Goal: Transaction & Acquisition: Purchase product/service

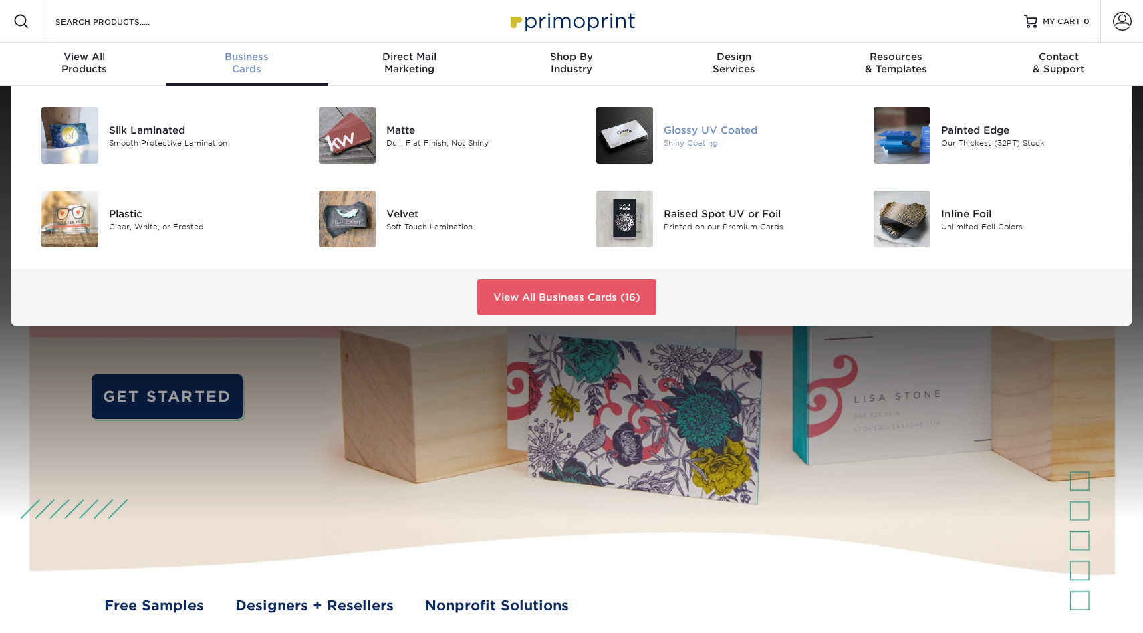
click at [622, 119] on img at bounding box center [624, 135] width 57 height 57
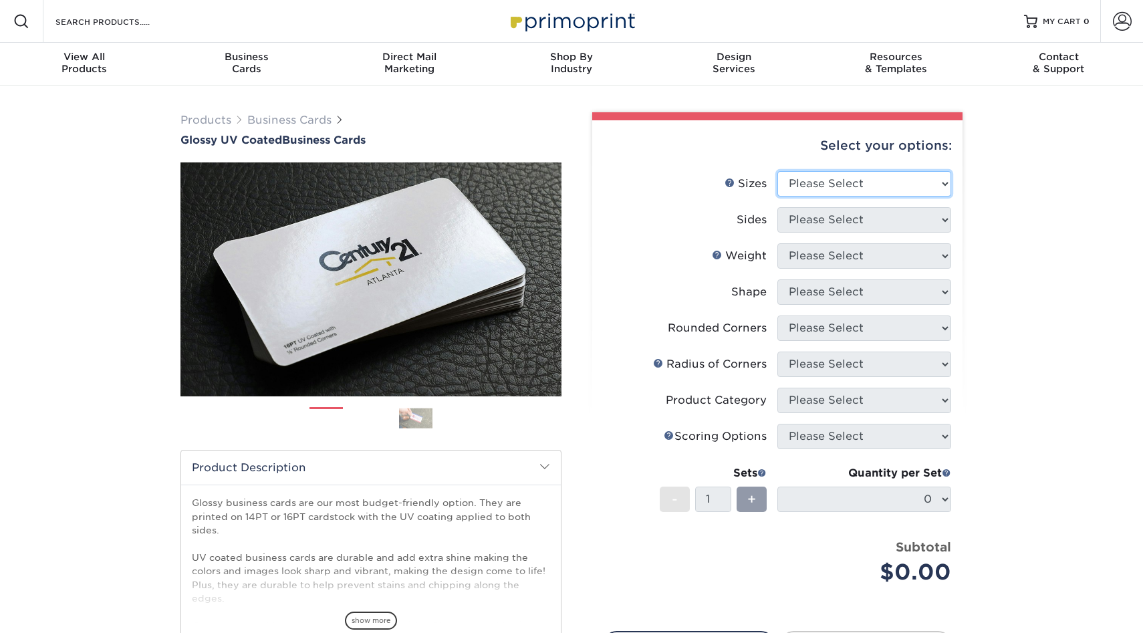
click at [847, 189] on select "Please Select 1.5" x 3.5" - Mini 1.75" x 3.5" - Mini 2" x 2" - Square 2" x 3" -…" at bounding box center [865, 183] width 174 height 25
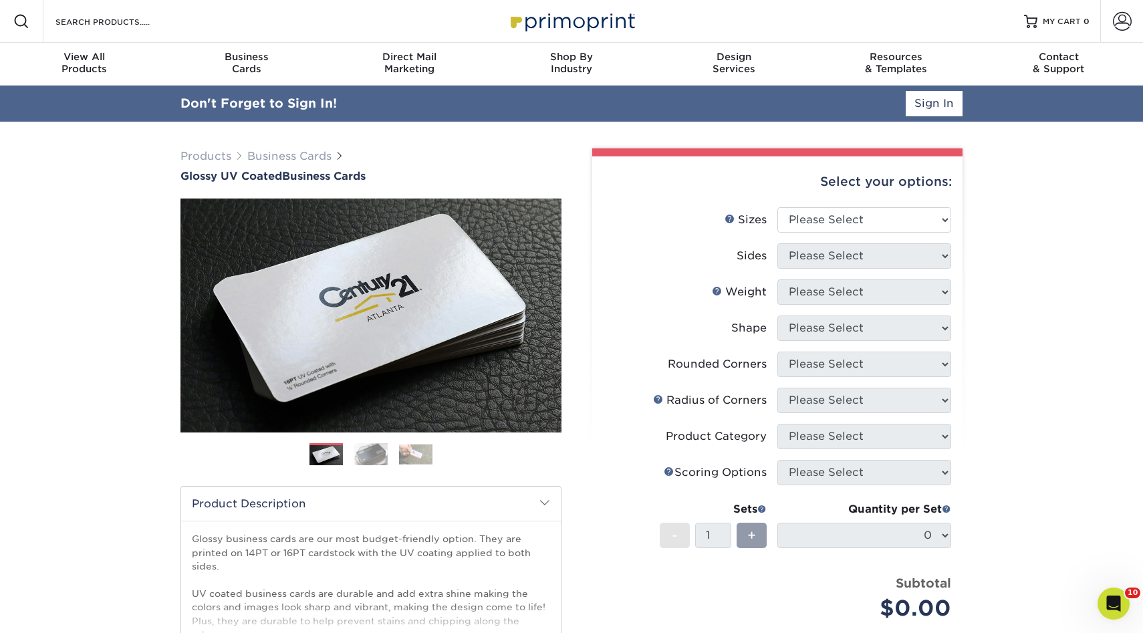
select select "2.00x3.50"
click at [778, 207] on select "Please Select 1.5" x 3.5" - Mini 1.75" x 3.5" - Mini 2" x 2" - Square 2" x 3" -…" at bounding box center [865, 219] width 174 height 25
click at [817, 254] on select "Please Select Print Both Sides Print Front Only" at bounding box center [865, 255] width 174 height 25
select select "13abbda7-1d64-4f25-8bb2-c179b224825d"
click at [778, 243] on select "Please Select Print Both Sides Print Front Only" at bounding box center [865, 255] width 174 height 25
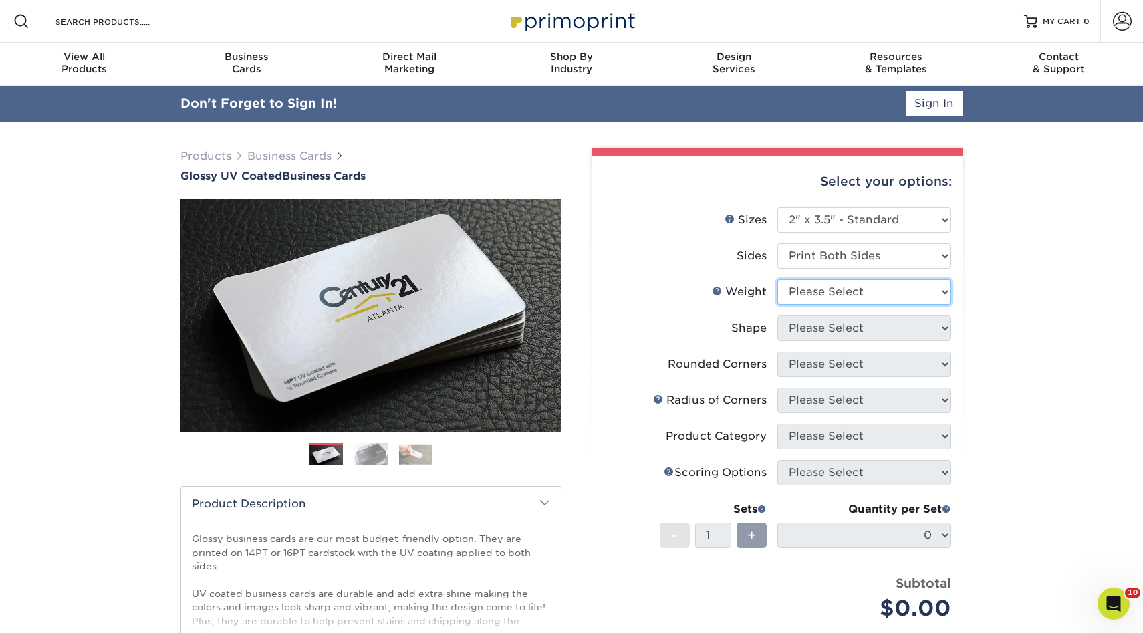
click at [814, 300] on select "Please Select 16PT 14PT" at bounding box center [865, 291] width 174 height 25
select select "16PT"
click at [778, 279] on select "Please Select 16PT 14PT" at bounding box center [865, 291] width 174 height 25
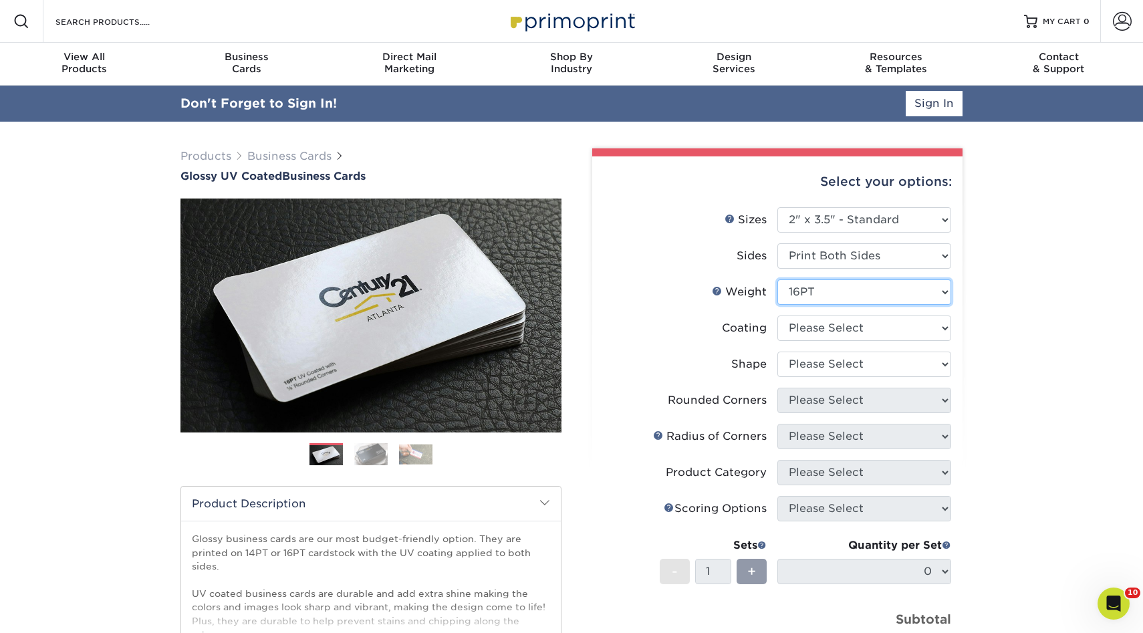
click at [814, 292] on select "Please Select 16PT 14PT" at bounding box center [865, 291] width 174 height 25
click at [812, 328] on select at bounding box center [865, 328] width 174 height 25
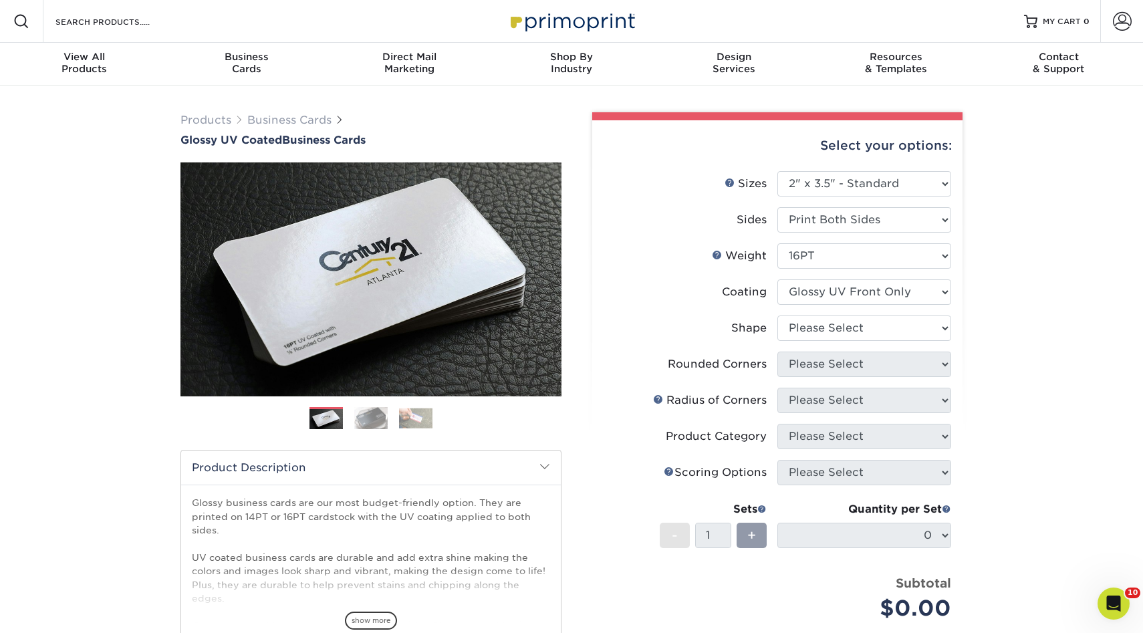
click at [778, 279] on select at bounding box center [865, 291] width 174 height 25
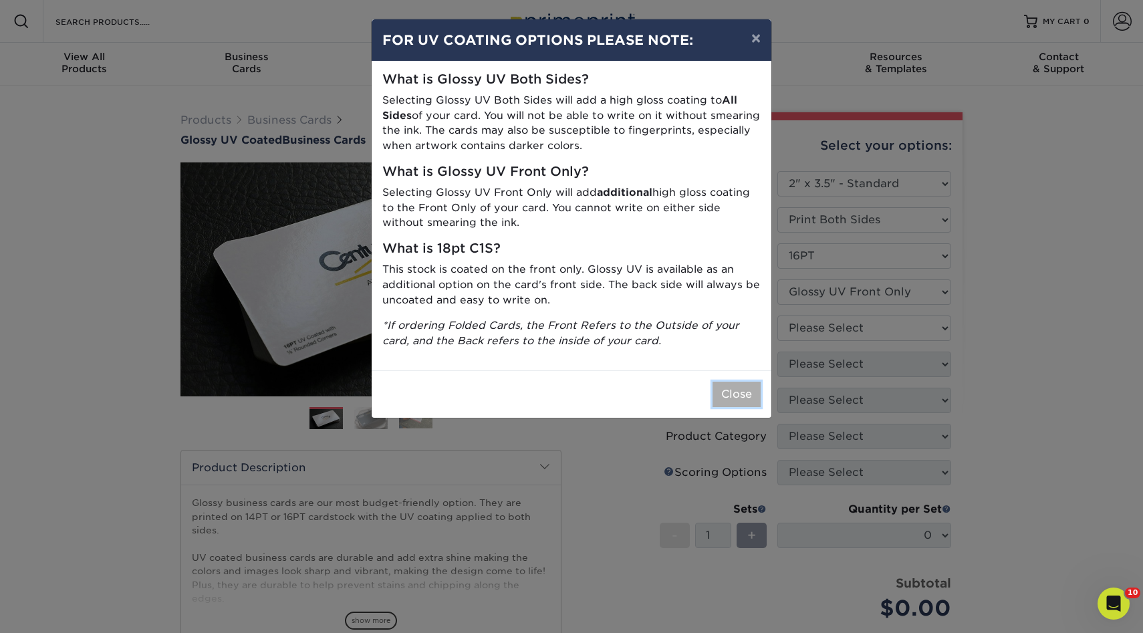
click at [740, 394] on button "Close" at bounding box center [737, 394] width 48 height 25
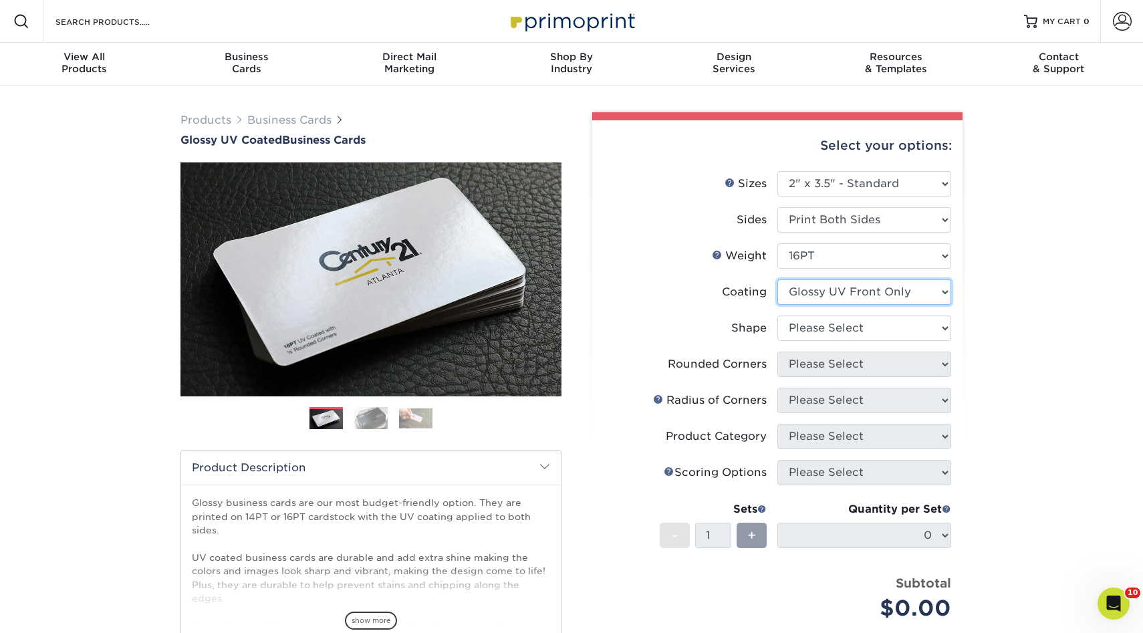
click at [828, 294] on select at bounding box center [865, 291] width 174 height 25
select select "ae367451-b2b8-45df-a344-0f05b6a12993"
click at [778, 279] on select at bounding box center [865, 291] width 174 height 25
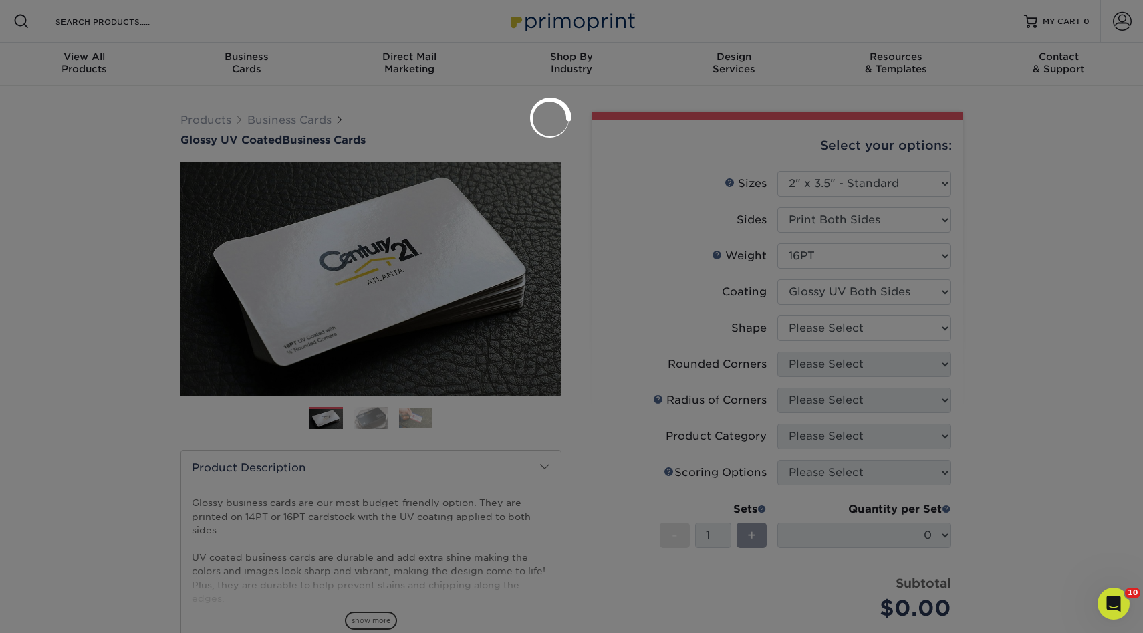
click at [822, 323] on div at bounding box center [571, 316] width 1143 height 633
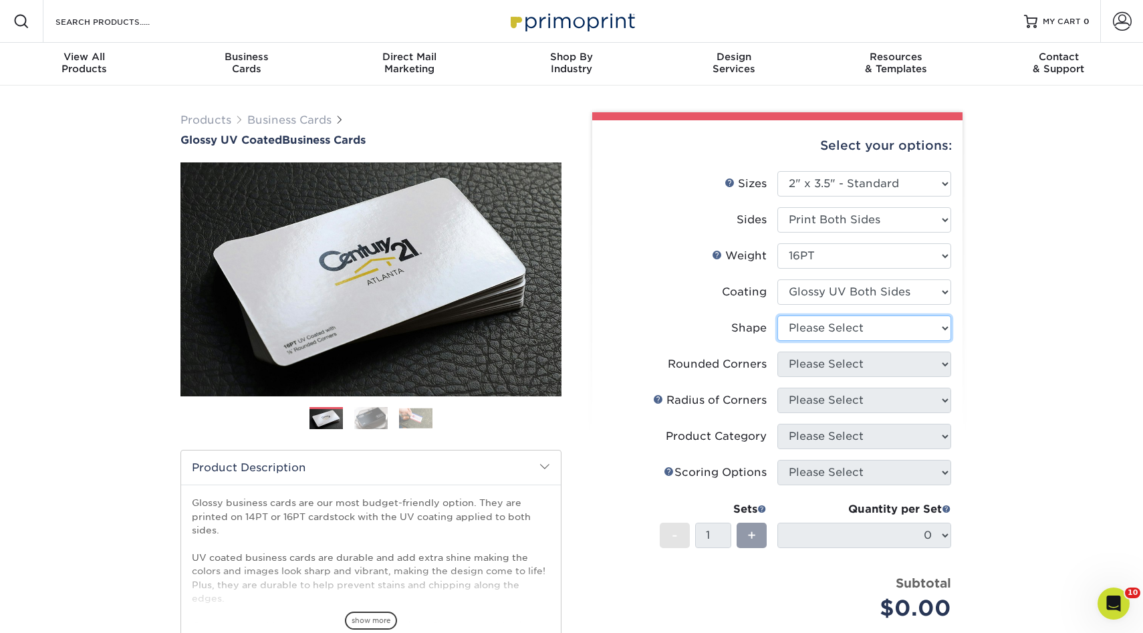
click at [820, 332] on select "Please Select Standard Oval" at bounding box center [865, 328] width 174 height 25
select select "standard"
click at [778, 316] on select "Please Select Standard Oval" at bounding box center [865, 328] width 174 height 25
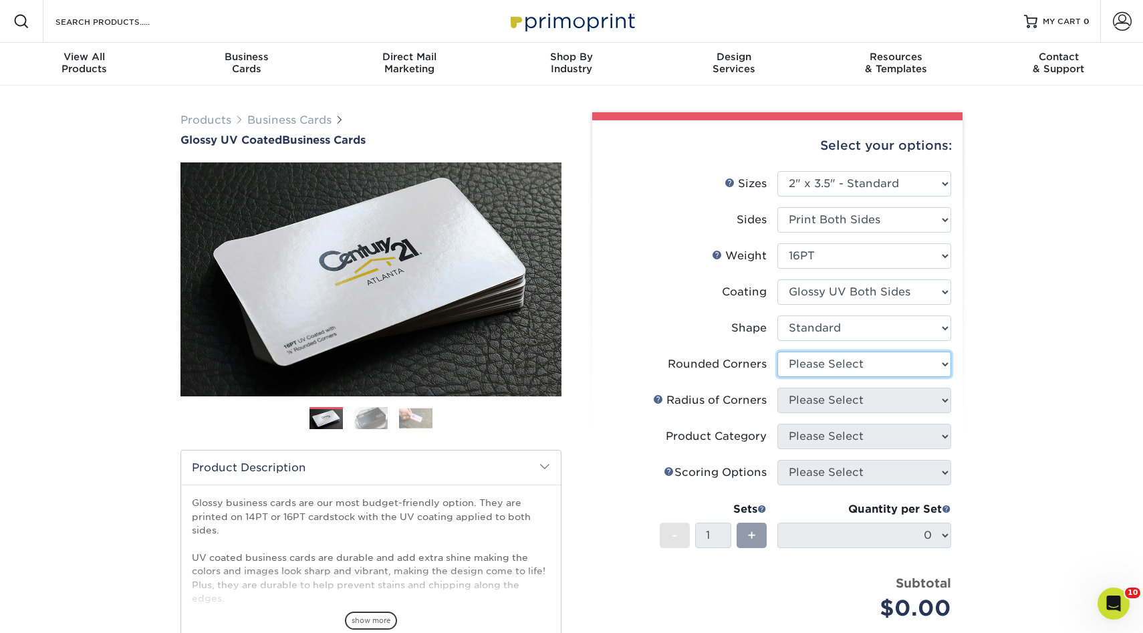
click at [834, 361] on select "Please Select Yes - Round 2 Corners Yes - Round 4 Corners No" at bounding box center [865, 364] width 174 height 25
click at [840, 369] on select "Please Select Yes - Round 2 Corners Yes - Round 4 Corners No" at bounding box center [865, 364] width 174 height 25
select select "0"
click at [778, 352] on select "Please Select Yes - Round 2 Corners Yes - Round 4 Corners No" at bounding box center [865, 364] width 174 height 25
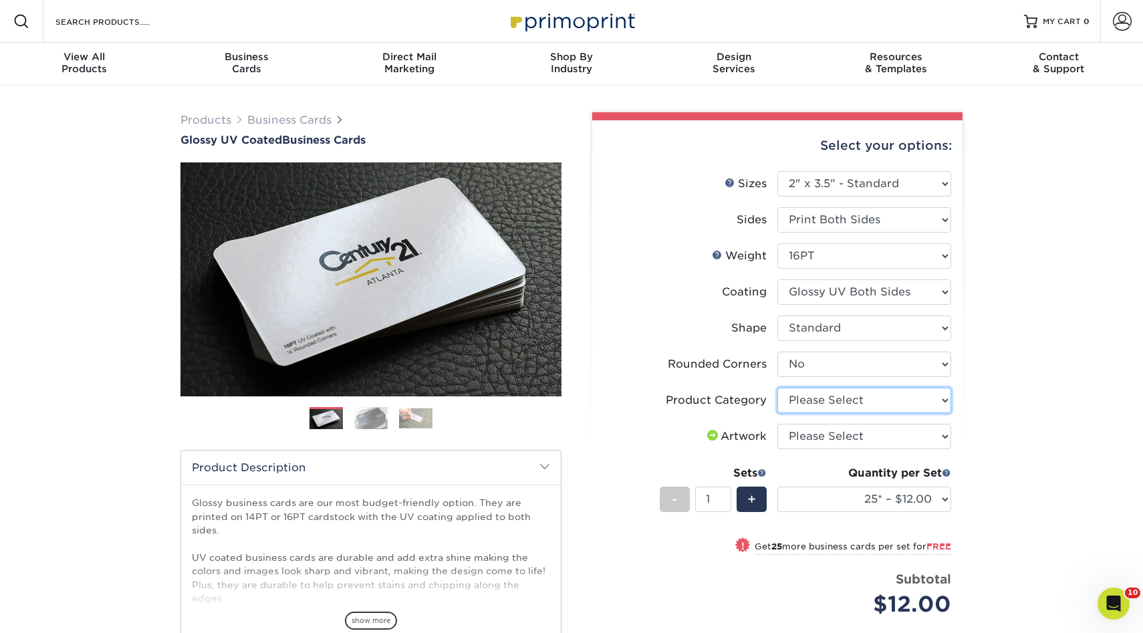
click at [832, 396] on select "Please Select Business Cards" at bounding box center [865, 400] width 174 height 25
select select "3b5148f1-0588-4f88-a218-97bcfdce65c1"
click at [778, 388] on select "Please Select Business Cards" at bounding box center [865, 400] width 174 height 25
click at [810, 433] on select "Please Select I will upload files I need a design - $100" at bounding box center [865, 436] width 174 height 25
select select "upload"
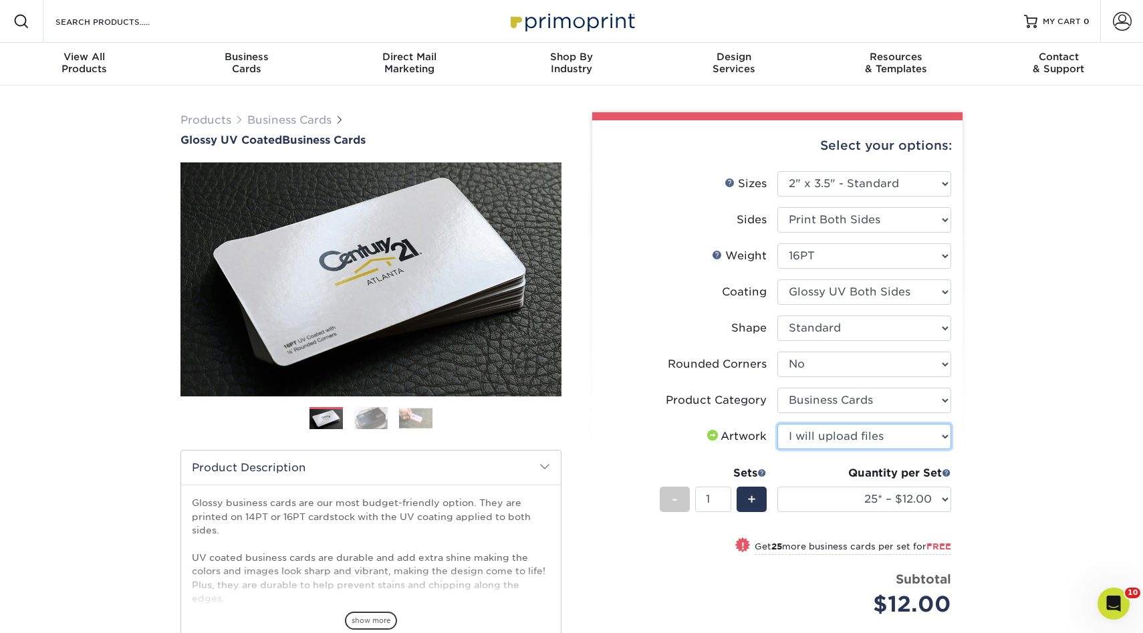
click at [778, 424] on select "Please Select I will upload files I need a design - $100" at bounding box center [865, 436] width 174 height 25
click at [818, 498] on select "25* – $12.00 50* – $12.00 100* – $12.00 250* – $21.00 500 – $42.00 1000 – $53.0…" at bounding box center [865, 499] width 174 height 25
click at [778, 487] on select "25* – $12.00 50* – $12.00 100* – $12.00 250* – $21.00 500 – $42.00 1000 – $53.0…" at bounding box center [865, 499] width 174 height 25
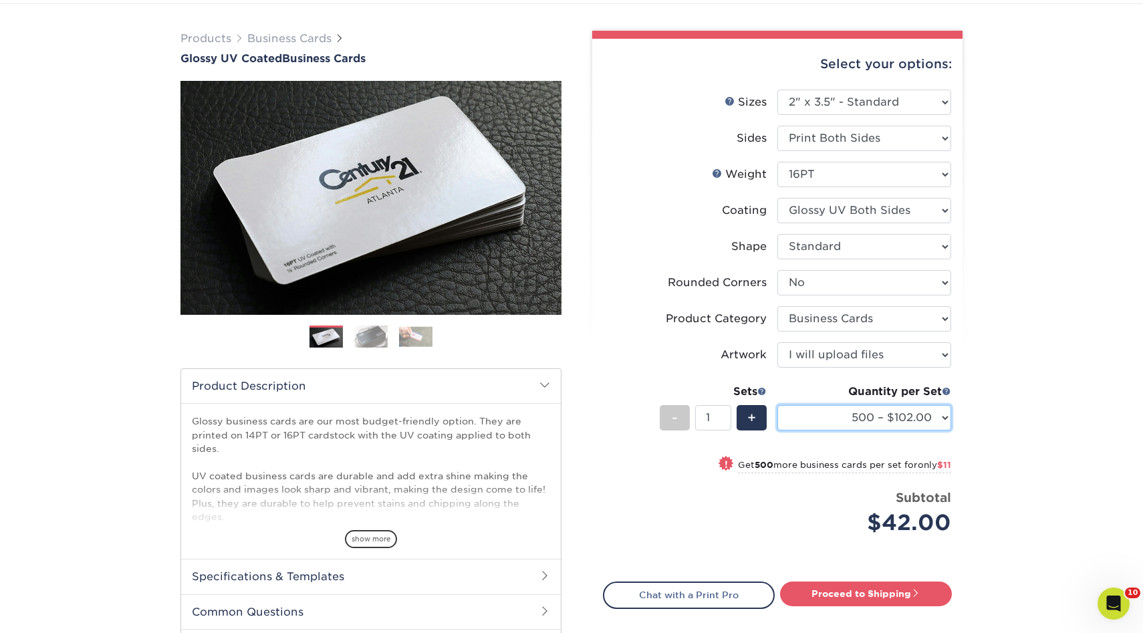
scroll to position [94, 0]
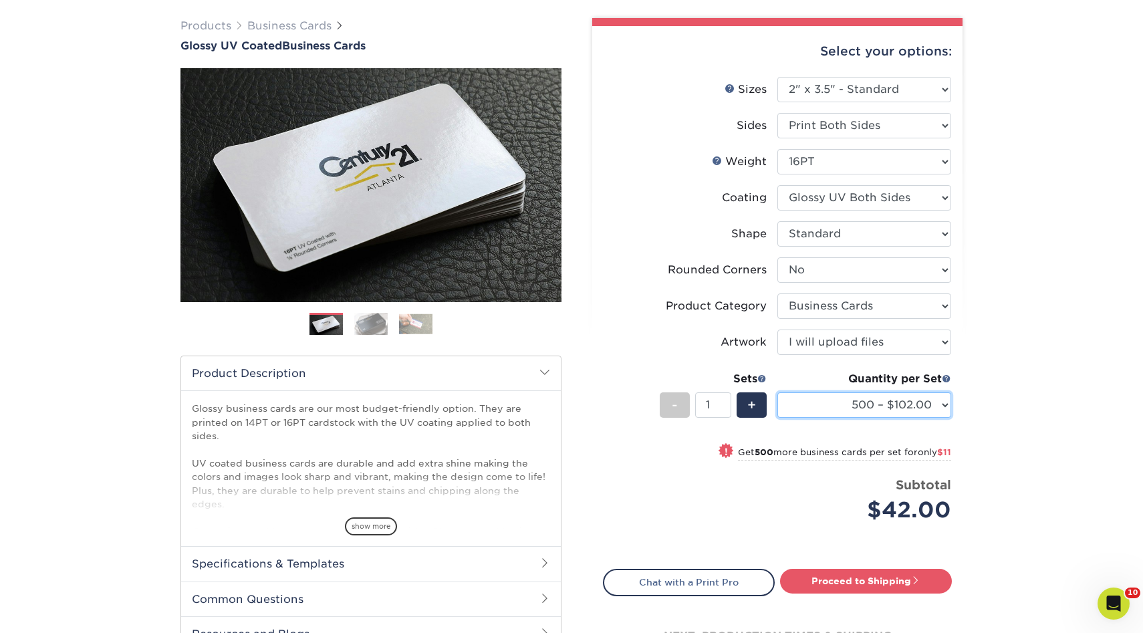
click at [899, 405] on select "25* – $12.00 50* – $12.00 100* – $12.00 250* – $21.00 500 – $102.00 1000 – $153…" at bounding box center [865, 404] width 174 height 25
click at [923, 401] on select "25* – $12.00 50* – $12.00 100* – $12.00 250* – $21.00 500 – $102.00 1000 – $153…" at bounding box center [865, 404] width 174 height 25
click at [778, 392] on select "25* – $12.00 50* – $12.00 100* – $12.00 250* – $21.00 500 – $102.00 1000 – $153…" at bounding box center [865, 404] width 174 height 25
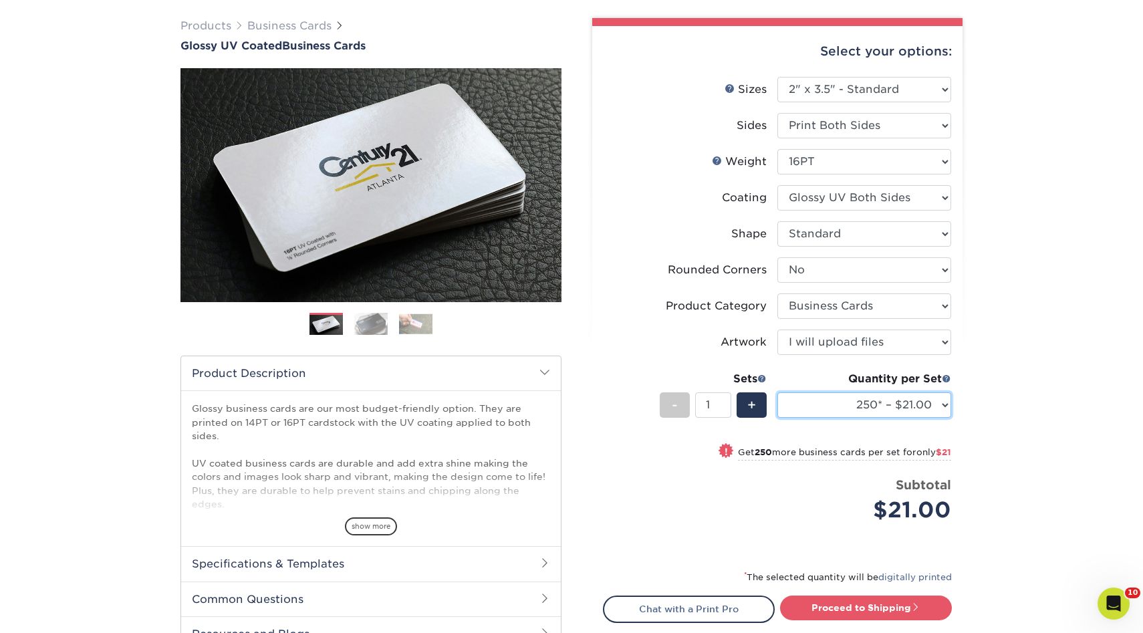
click at [860, 413] on select "25* – $12.00 50* – $12.00 100* – $12.00 250* – $21.00 500 – $42.00 1000 – $53.0…" at bounding box center [865, 404] width 174 height 25
click at [778, 392] on select "25* – $12.00 50* – $12.00 100* – $12.00 250* – $21.00 500 – $42.00 1000 – $53.0…" at bounding box center [865, 404] width 174 height 25
click at [883, 405] on select "25* – $12.00 50* – $12.00 100* – $12.00 250* – $21.00 500 – $42.00 1000 – $53.0…" at bounding box center [865, 404] width 174 height 25
click at [778, 392] on select "25* – $12.00 50* – $12.00 100* – $12.00 250* – $21.00 500 – $42.00 1000 – $53.0…" at bounding box center [865, 404] width 174 height 25
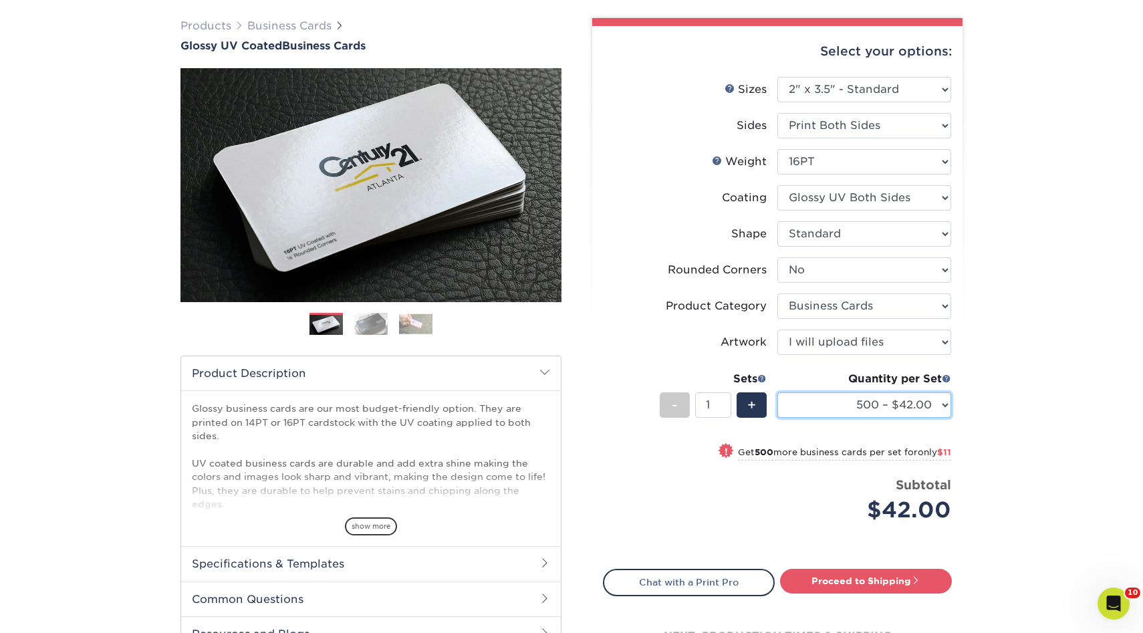
click at [891, 403] on select "25* – $12.00 50* – $12.00 100* – $12.00 250* – $21.00 500 – $42.00 1000 – $53.0…" at bounding box center [865, 404] width 174 height 25
click at [778, 392] on select "25* – $12.00 50* – $12.00 100* – $12.00 250* – $21.00 500 – $42.00 1000 – $53.0…" at bounding box center [865, 404] width 174 height 25
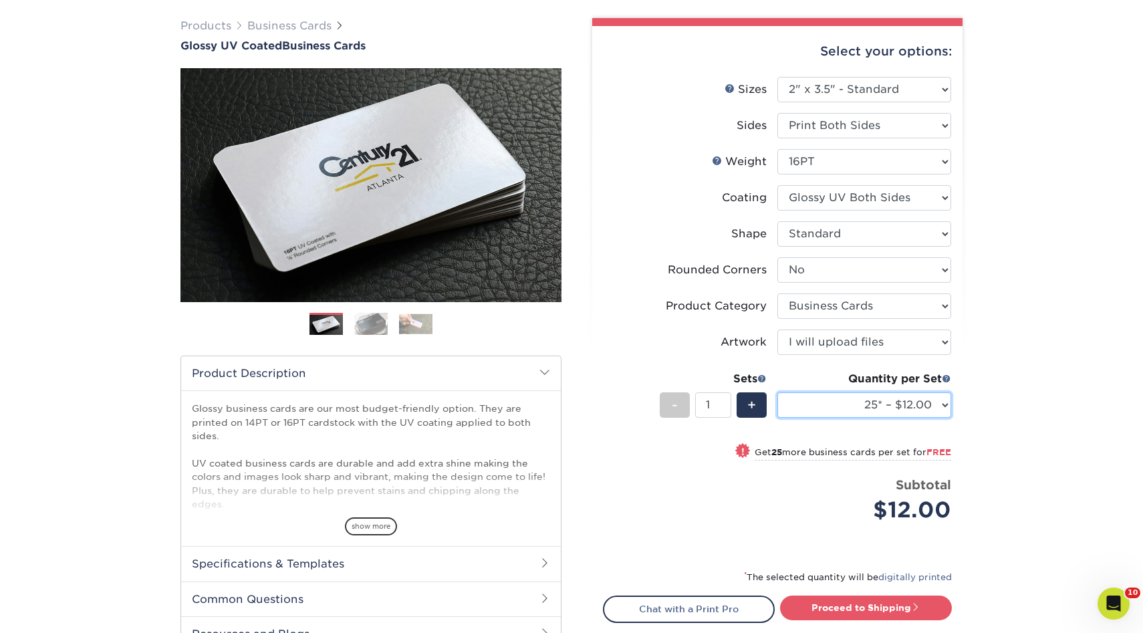
click at [925, 405] on select "25* – $12.00 50* – $12.00 100* – $12.00 250* – $21.00 500 – $102.00 1000 – $153…" at bounding box center [865, 404] width 174 height 25
click at [893, 404] on select "500 – $102.00 1000 – $153.00 2500 – $225.00 5000 – $383.00 10000 – $598.00 1500…" at bounding box center [865, 404] width 174 height 25
select select "500 – $102.00"
click at [841, 396] on select "500 – $102.00 1000 – $153.00 2500 – $225.00 5000 – $383.00 10000 – $598.00 1500…" at bounding box center [865, 404] width 174 height 25
click at [877, 400] on select "500 – $102.00 1000 – $153.00 2500 – $225.00 5000 – $383.00 10000 – $598.00 1500…" at bounding box center [865, 404] width 174 height 25
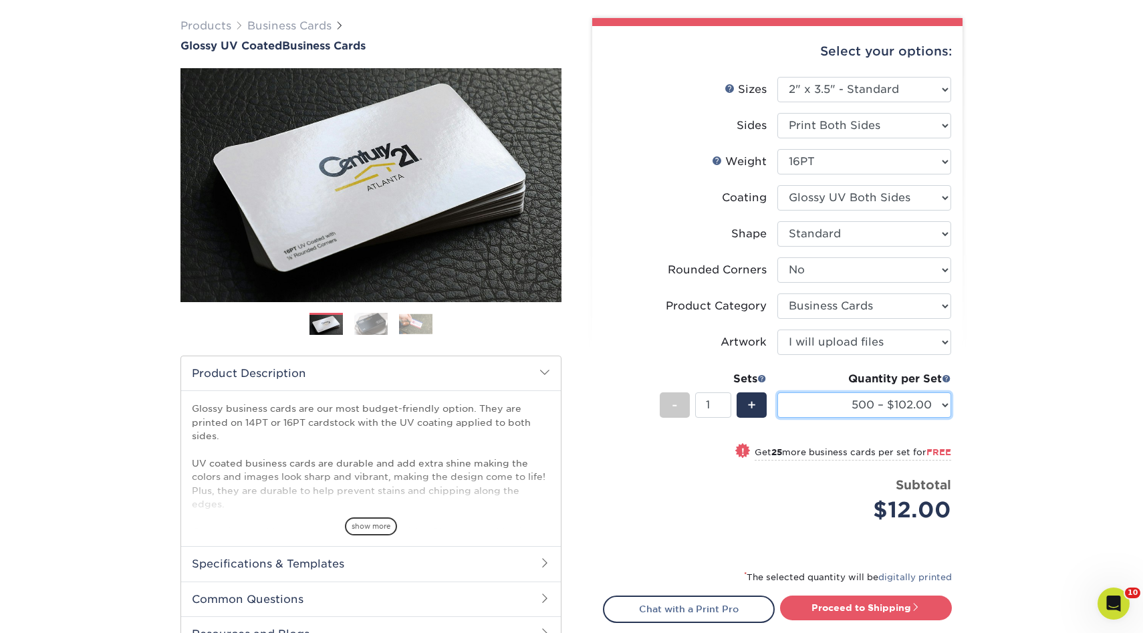
click at [834, 408] on select "500 – $102.00 1000 – $153.00 2500 – $225.00 5000 – $383.00 10000 – $598.00 1500…" at bounding box center [865, 404] width 174 height 25
click at [982, 239] on div "Products Business Cards Glossy UV Coated Business Cards Previous Next" at bounding box center [571, 371] width 1143 height 760
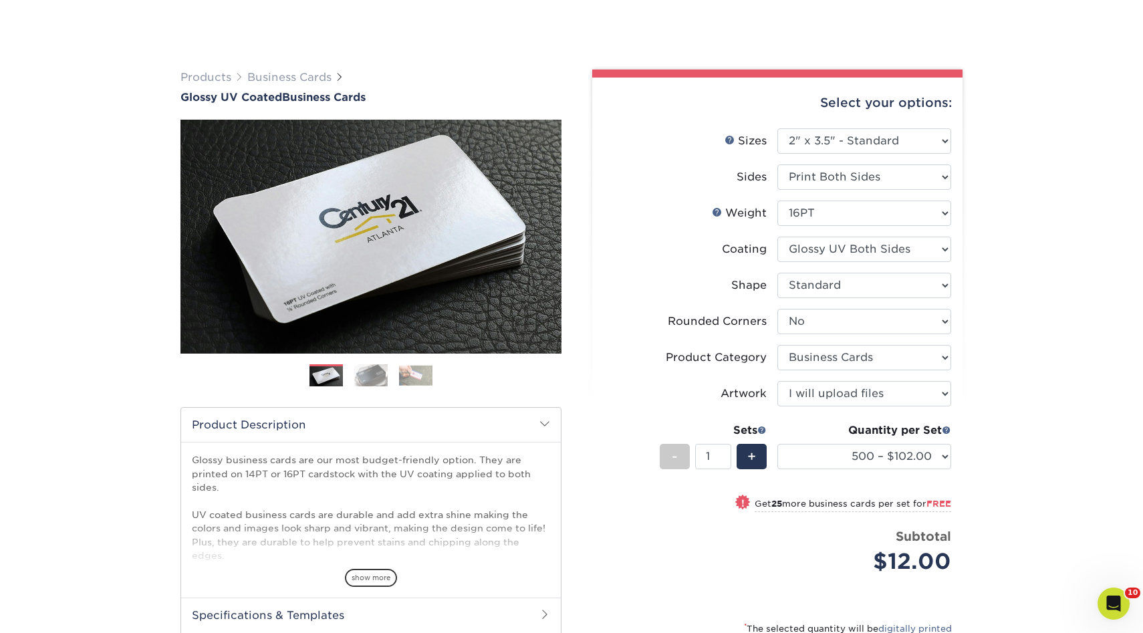
scroll to position [0, 0]
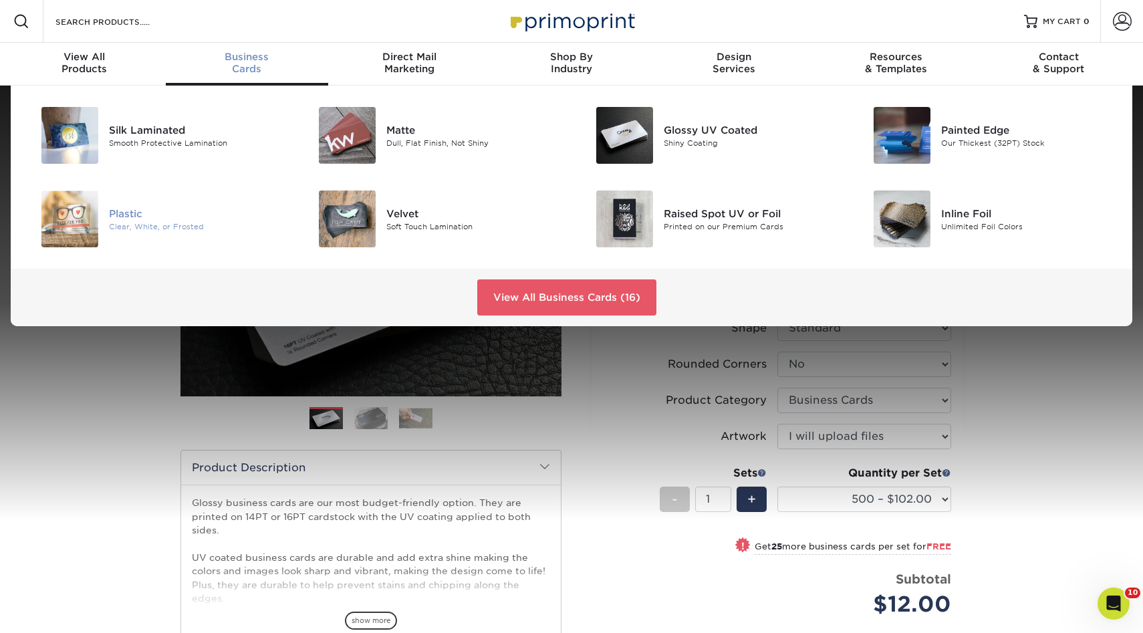
click at [133, 203] on div "Plastic Clear, White, or Frosted" at bounding box center [201, 219] width 185 height 57
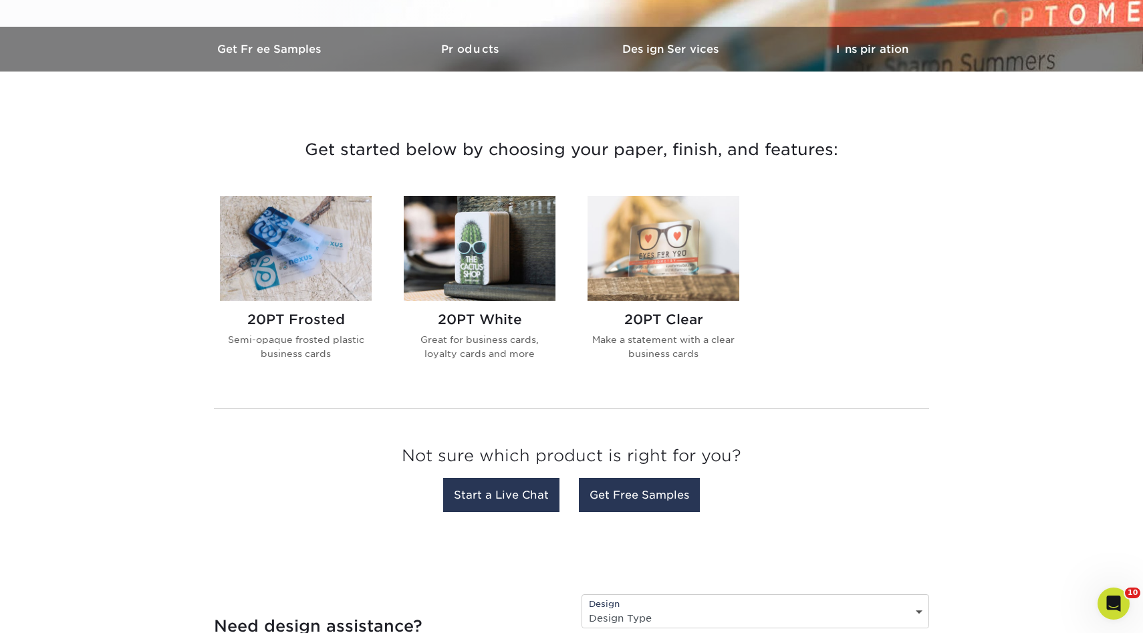
scroll to position [394, 0]
click at [478, 245] on img at bounding box center [480, 247] width 152 height 105
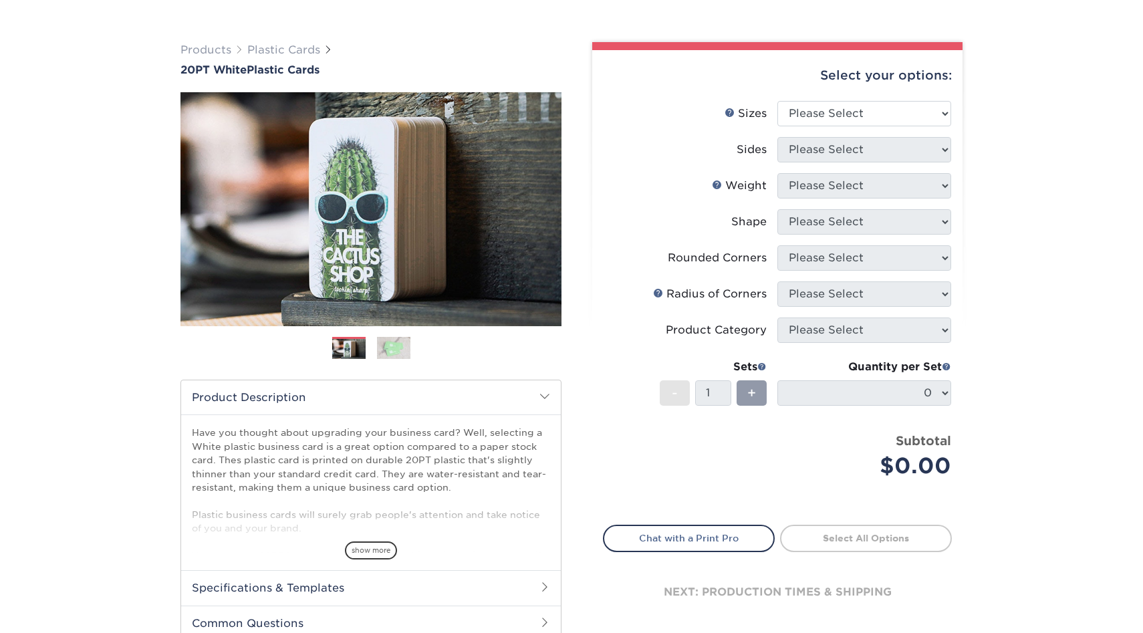
scroll to position [74, 0]
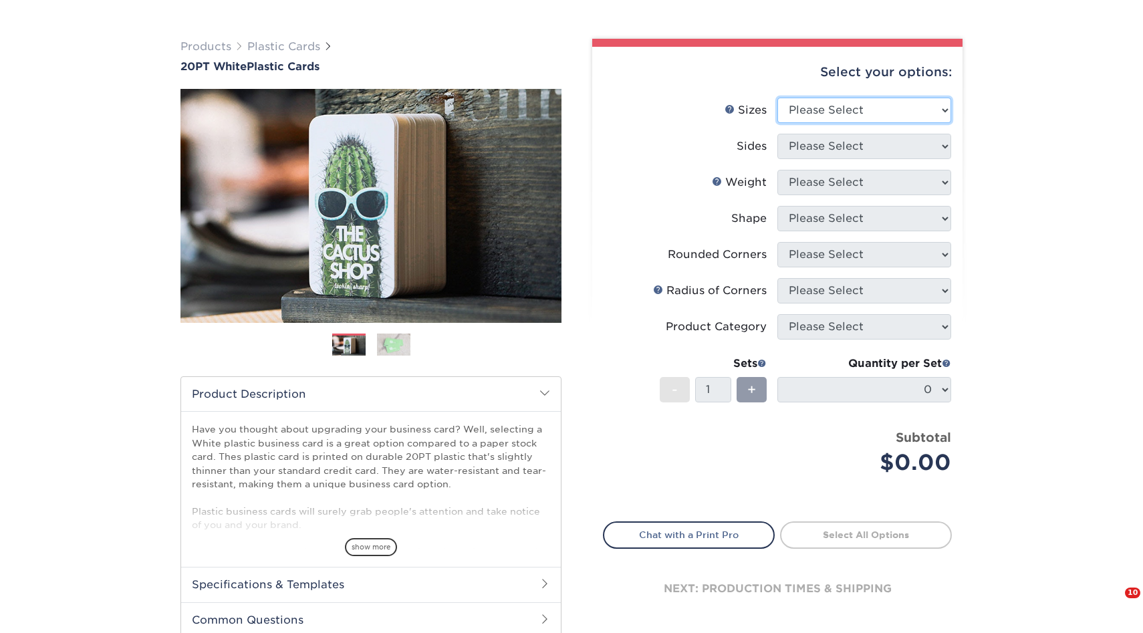
click at [820, 103] on select "Please Select 2" x 3.5" 2" x 8" 2.12" x 3.375" 2.5" x 2.5" 4.25" x 6"" at bounding box center [865, 110] width 174 height 25
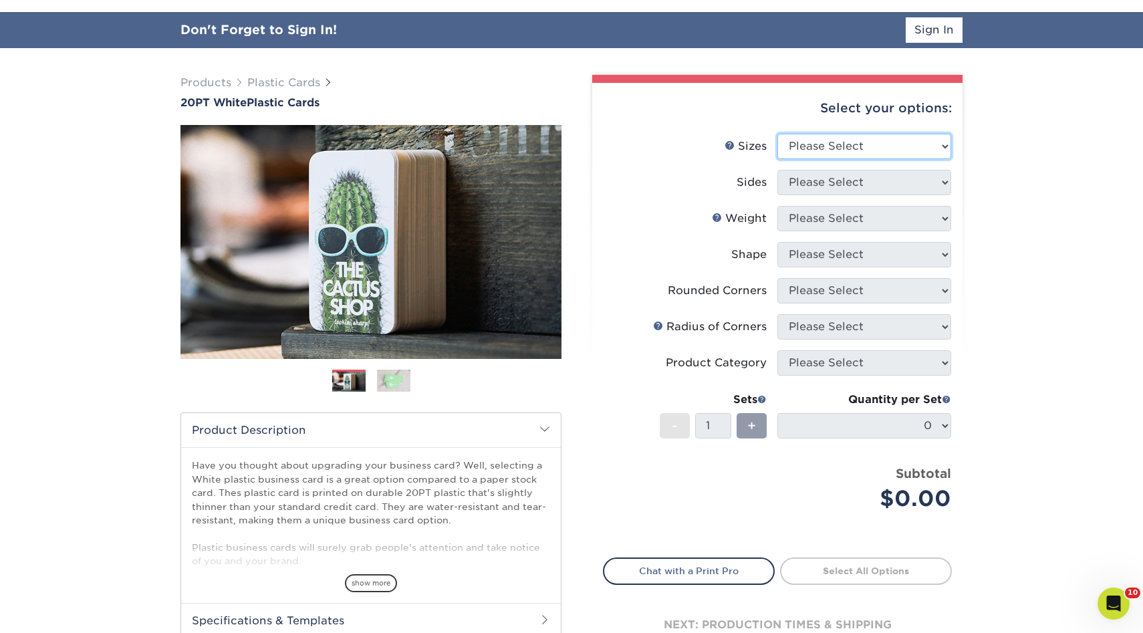
select select "2.00x3.50"
click at [778, 134] on select "Please Select 2" x 3.5" 2" x 8" 2.12" x 3.375" 2.5" x 2.5" 4.25" x 6"" at bounding box center [865, 146] width 174 height 25
click at [826, 176] on select "Please Select Print Both Sides Print Front Only" at bounding box center [865, 182] width 174 height 25
select select "13abbda7-1d64-4f25-8bb2-c179b224825d"
click at [778, 170] on select "Please Select Print Both Sides Print Front Only" at bounding box center [865, 182] width 174 height 25
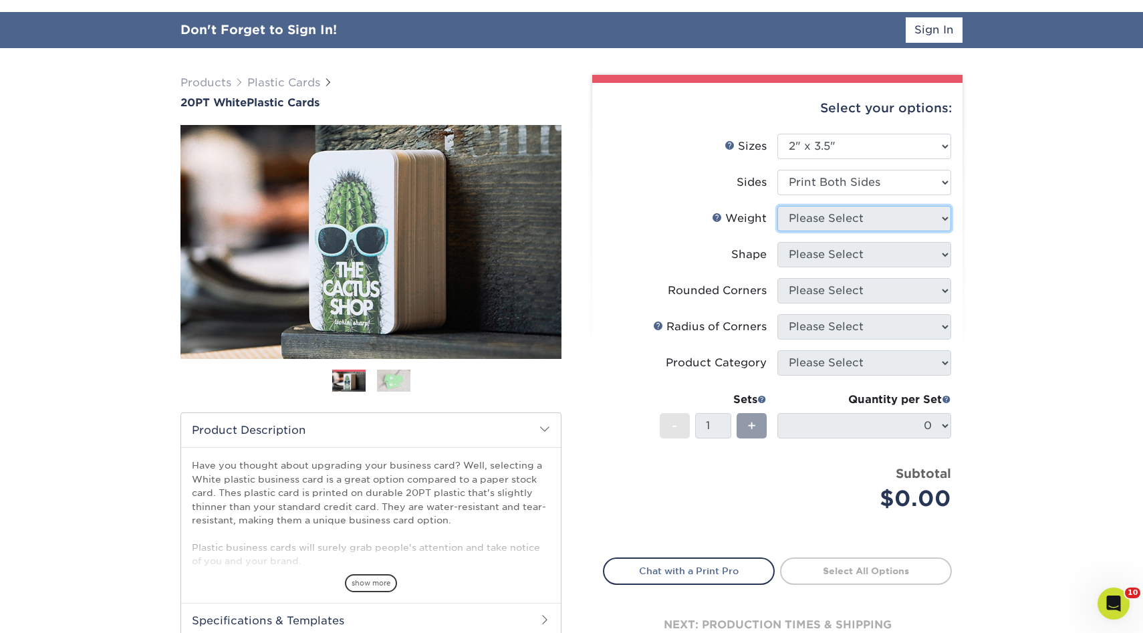
click at [821, 218] on select "Please Select" at bounding box center [865, 218] width 174 height 25
select select "20PT White Plastic"
click at [778, 206] on select "Please Select 20PT White Plastic" at bounding box center [865, 218] width 174 height 25
click at [0, 0] on select at bounding box center [0, 0] width 0 height 0
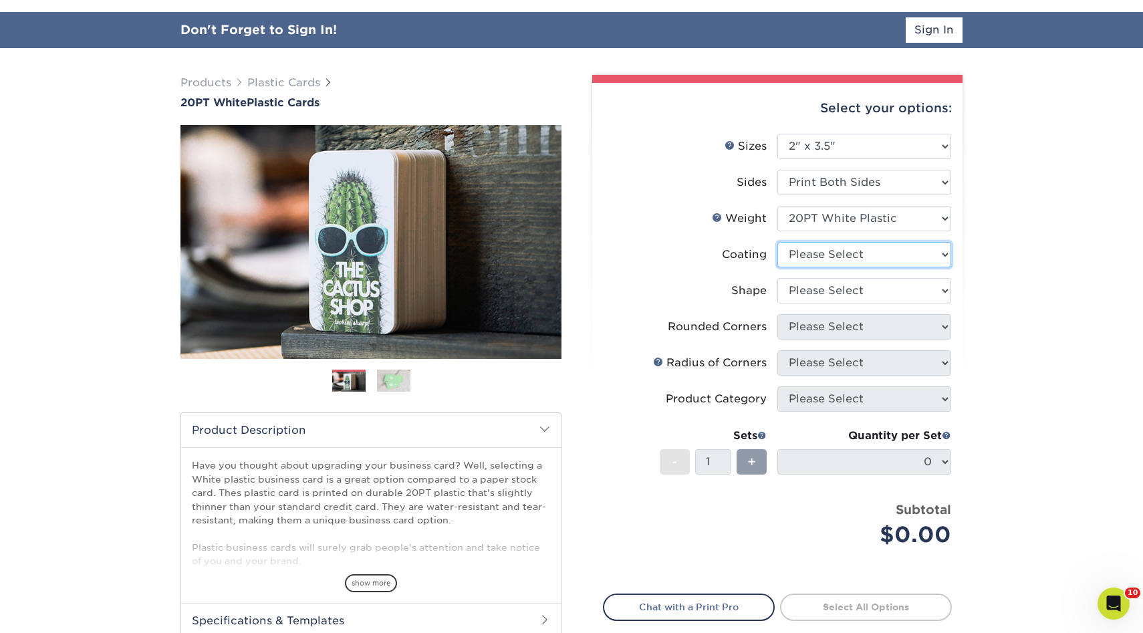
select select "3e7618de-abca-4bda-9f97-8b9129e913d8"
click at [778, 242] on select at bounding box center [865, 254] width 174 height 25
click at [0, 0] on div at bounding box center [0, 0] width 0 height 0
click at [823, 294] on select "Please Select Oval Standard" at bounding box center [865, 290] width 174 height 25
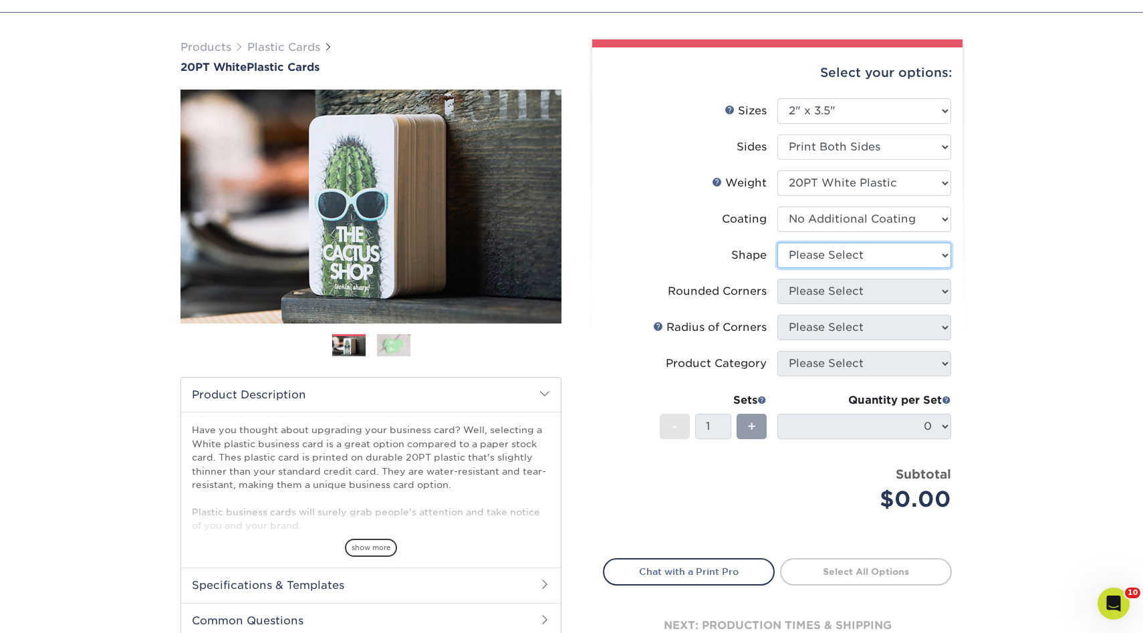
select select "standard"
click at [778, 243] on select "Please Select Oval Standard" at bounding box center [865, 255] width 174 height 25
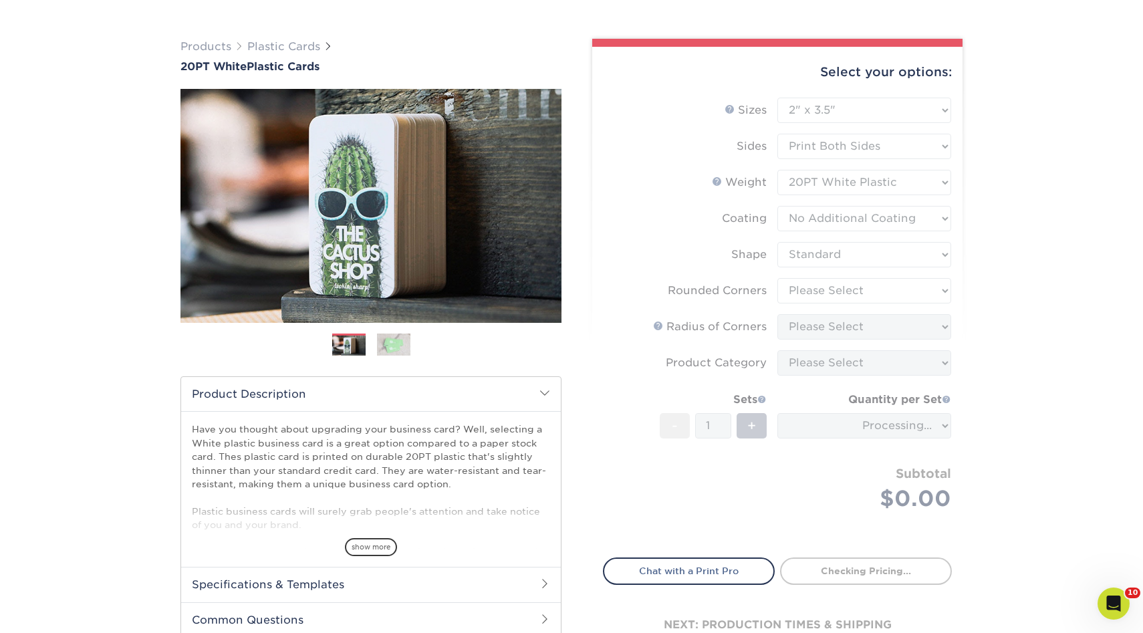
click at [838, 295] on form "Sizes Help Sizes Please Select 2" x 3.5" 2" x 8" 2.12" x 3.375" 2.5" x 2.5" 4.2…" at bounding box center [777, 320] width 349 height 445
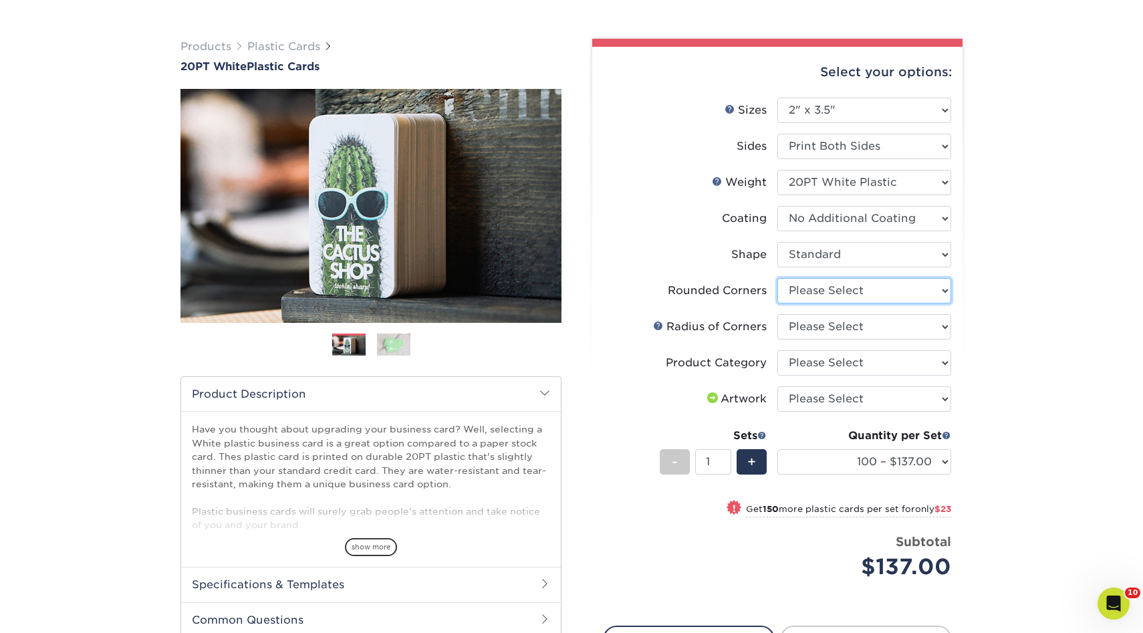
click at [841, 295] on select "Please Select Yes - Round 4 Corners" at bounding box center [865, 290] width 174 height 25
select select "7672df9e-0e0a-464d-8e1f-920c575e4da3"
click at [778, 278] on select "Please Select Yes - Round 4 Corners" at bounding box center [865, 290] width 174 height 25
click at [832, 323] on form "Sizes Help Sizes Please Select 2" x 3.5" 2" x 8" 2.12" x 3.375" 2.5" x 2.5" 4.2…" at bounding box center [777, 354] width 349 height 513
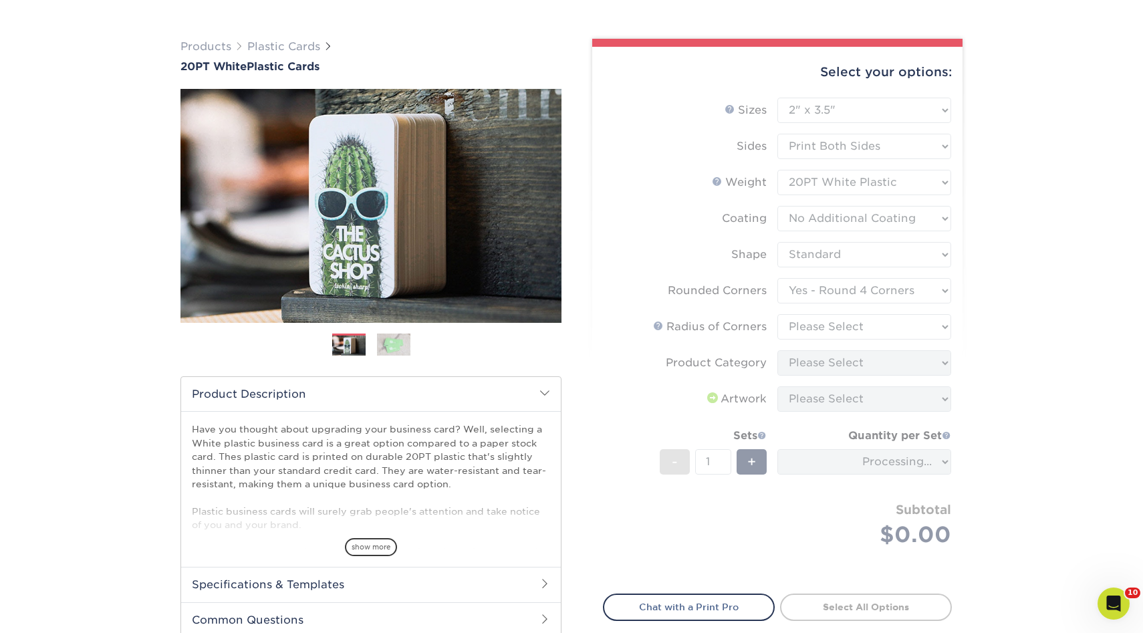
click at [832, 329] on form "Sizes Help Sizes Please Select 2" x 3.5" 2" x 8" 2.12" x 3.375" 2.5" x 2.5" 4.2…" at bounding box center [777, 338] width 349 height 481
click at [846, 328] on form "Sizes Help Sizes Please Select 2" x 3.5" 2" x 8" 2.12" x 3.375" 2.5" x 2.5" 4.2…" at bounding box center [777, 338] width 349 height 481
click at [858, 329] on form "Sizes Help Sizes Please Select 2" x 3.5" 2" x 8" 2.12" x 3.375" 2.5" x 2.5" 4.2…" at bounding box center [777, 338] width 349 height 481
click at [871, 328] on form "Sizes Help Sizes Please Select 2" x 3.5" 2" x 8" 2.12" x 3.375" 2.5" x 2.5" 4.2…" at bounding box center [777, 338] width 349 height 481
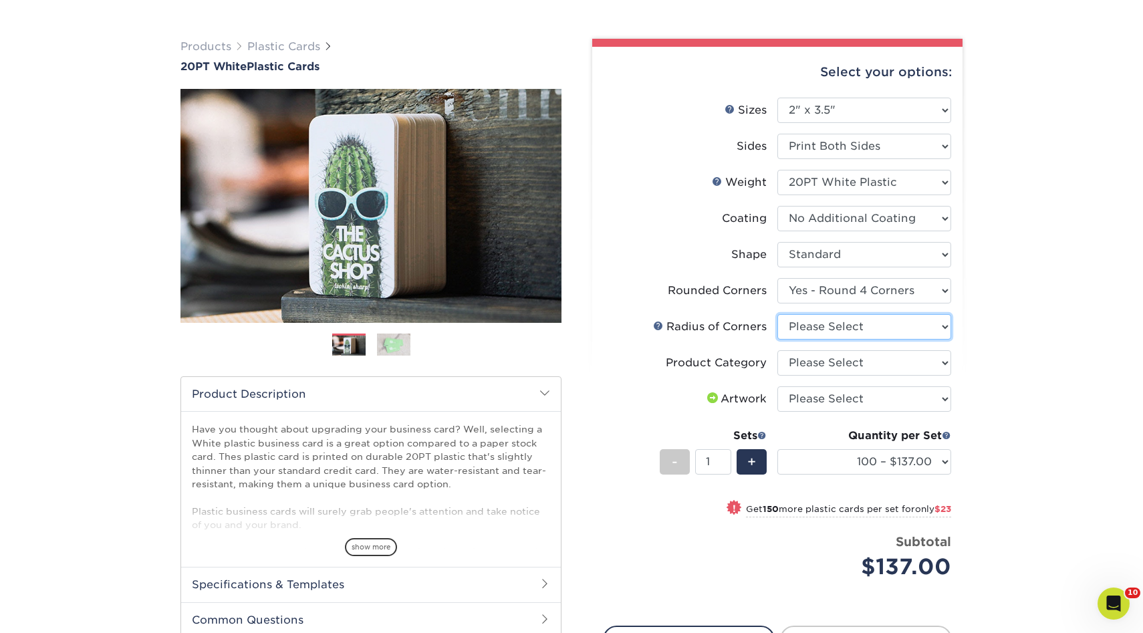
click at [887, 329] on select "Please Select Rounded 1/8" Rounded 1/4"" at bounding box center [865, 326] width 174 height 25
select select "589680c7-ee9a-431b-9d12-d7aeb1386a97"
click at [778, 314] on select "Please Select Rounded 1/8" Rounded 1/4"" at bounding box center [865, 326] width 174 height 25
click at [849, 361] on select "Please Select Business Cards" at bounding box center [865, 362] width 174 height 25
select select "3b5148f1-0588-4f88-a218-97bcfdce65c1"
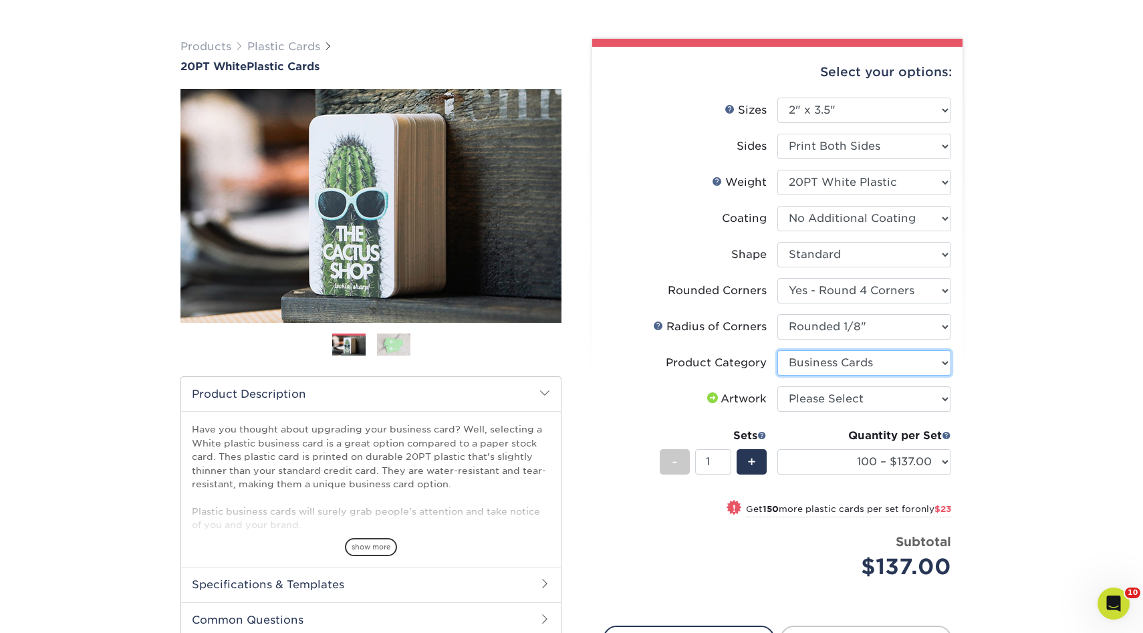
click at [778, 350] on select "Please Select Business Cards" at bounding box center [865, 362] width 174 height 25
click at [861, 400] on select "Please Select I will upload files I need a design - $100" at bounding box center [865, 398] width 174 height 25
select select "upload"
click at [778, 386] on select "Please Select I will upload files I need a design - $100" at bounding box center [865, 398] width 174 height 25
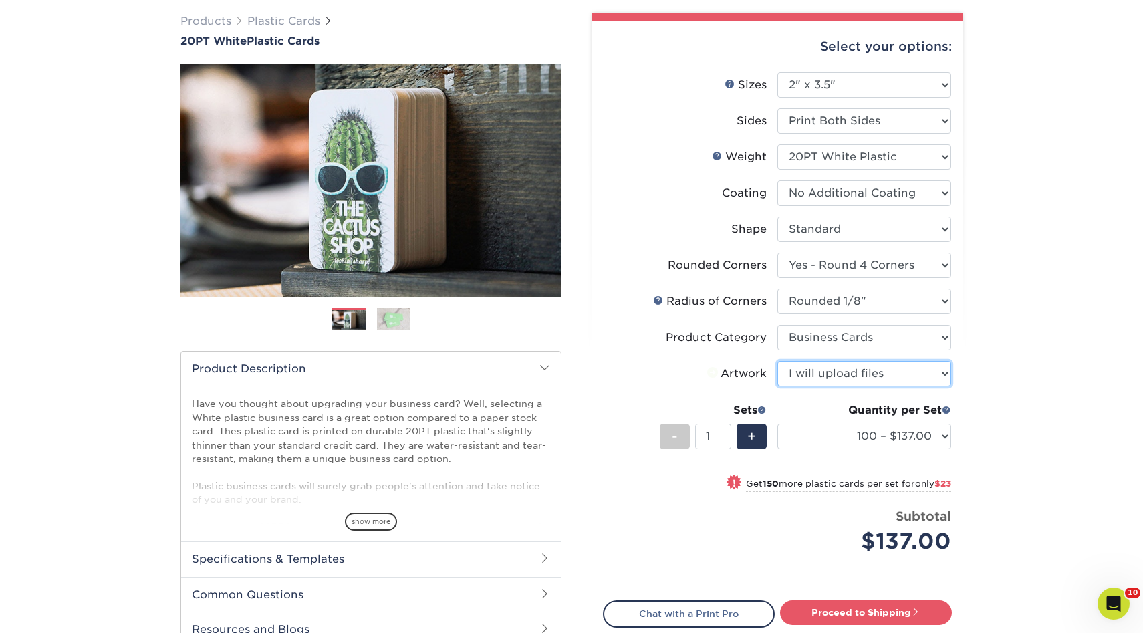
scroll to position [102, 0]
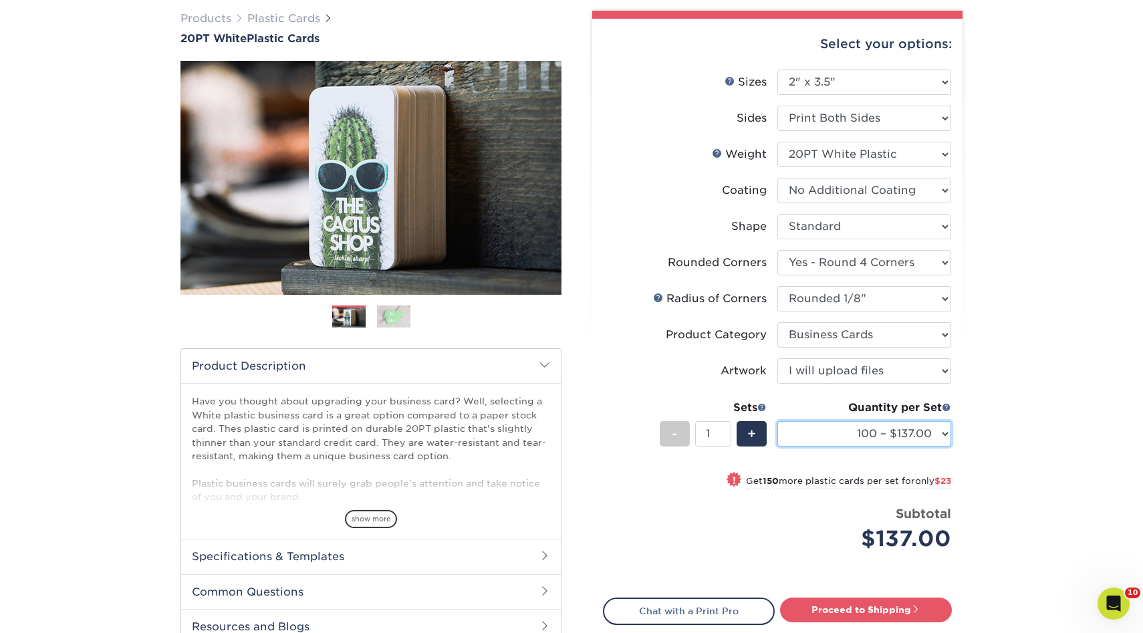
click at [877, 442] on select "100 – $137.00 250 – $160.00 500 – $195.00 1000 – $226.00 2500 – $540.00 5000 – …" at bounding box center [865, 433] width 174 height 25
click at [846, 431] on select "100 – $197.00 250 – $260.00 500 – $395.00 1000 – $526.00 2500 – $540.00 5000 – …" at bounding box center [865, 433] width 174 height 25
click at [847, 439] on select "100 – $197.00 250 – $260.00 500 – $395.00 1000 – $526.00 2500 – $540.00 5000 – …" at bounding box center [865, 433] width 174 height 25
